Goal: Task Accomplishment & Management: Manage account settings

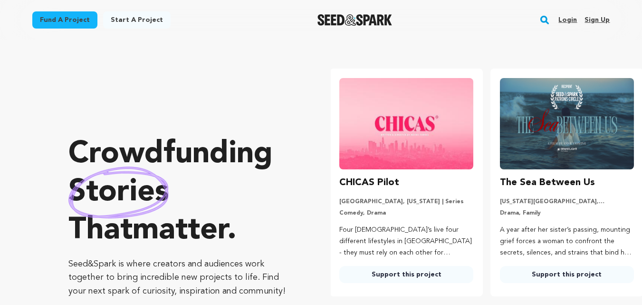
scroll to position [0, 168]
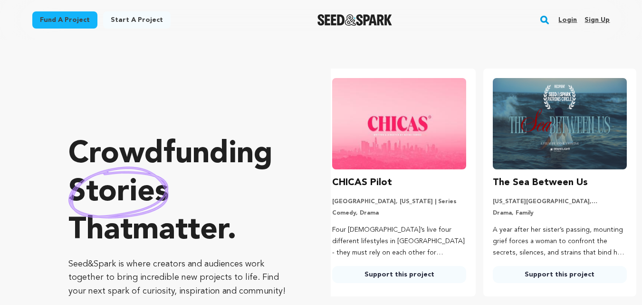
click at [595, 20] on link "Sign up" at bounding box center [597, 19] width 25 height 15
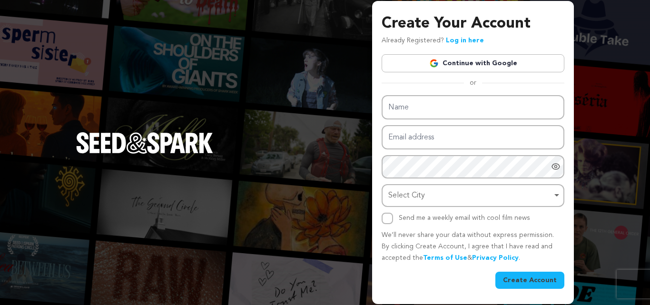
click at [503, 62] on link "Continue with Google" at bounding box center [472, 63] width 183 height 18
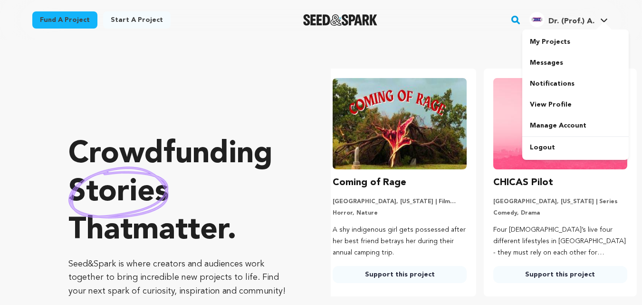
scroll to position [0, 168]
click at [579, 19] on span "Dr. (Prof.) A." at bounding box center [572, 22] width 46 height 8
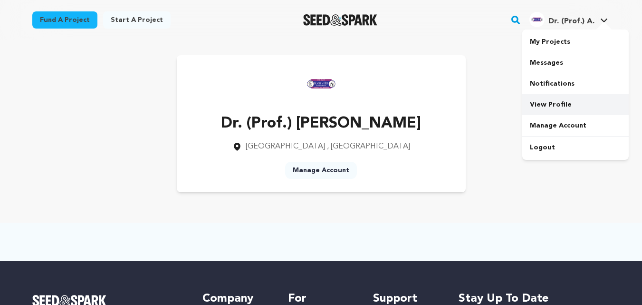
click at [548, 101] on link "View Profile" at bounding box center [576, 104] width 107 height 21
click at [319, 169] on link "Manage Account" at bounding box center [321, 170] width 72 height 17
